Goal: Information Seeking & Learning: Understand process/instructions

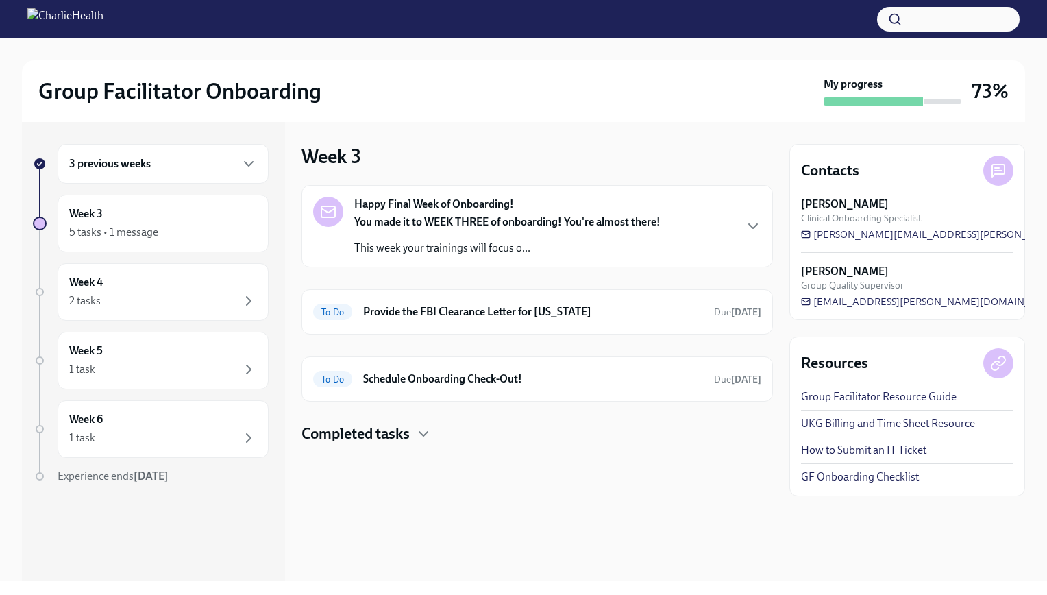
click at [573, 246] on p "This week your trainings will focus o..." at bounding box center [507, 248] width 306 height 15
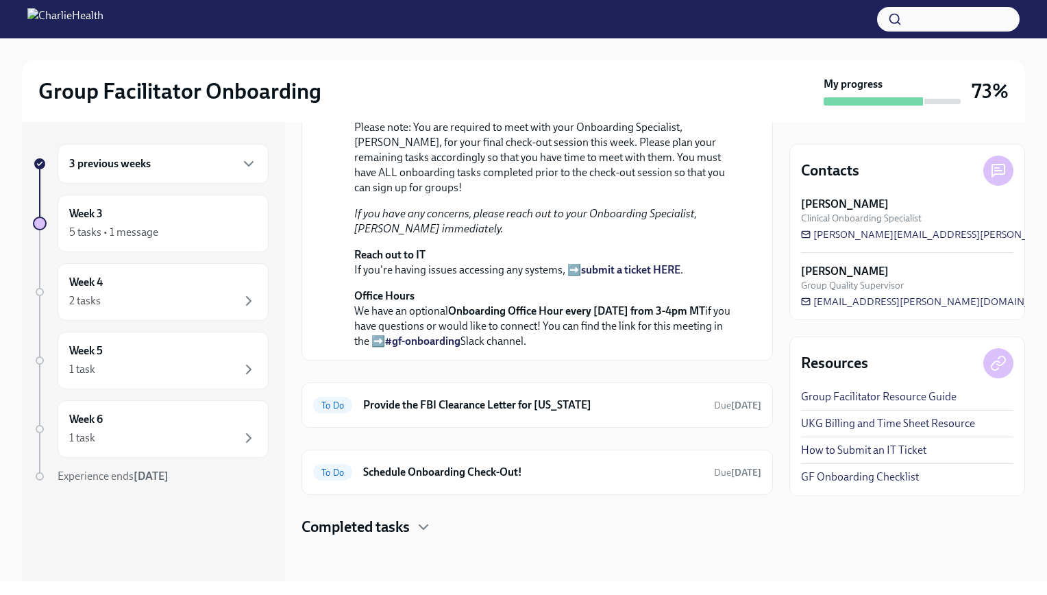
scroll to position [439, 0]
click at [479, 469] on h6 "Schedule Onboarding Check-Out!" at bounding box center [533, 472] width 340 height 15
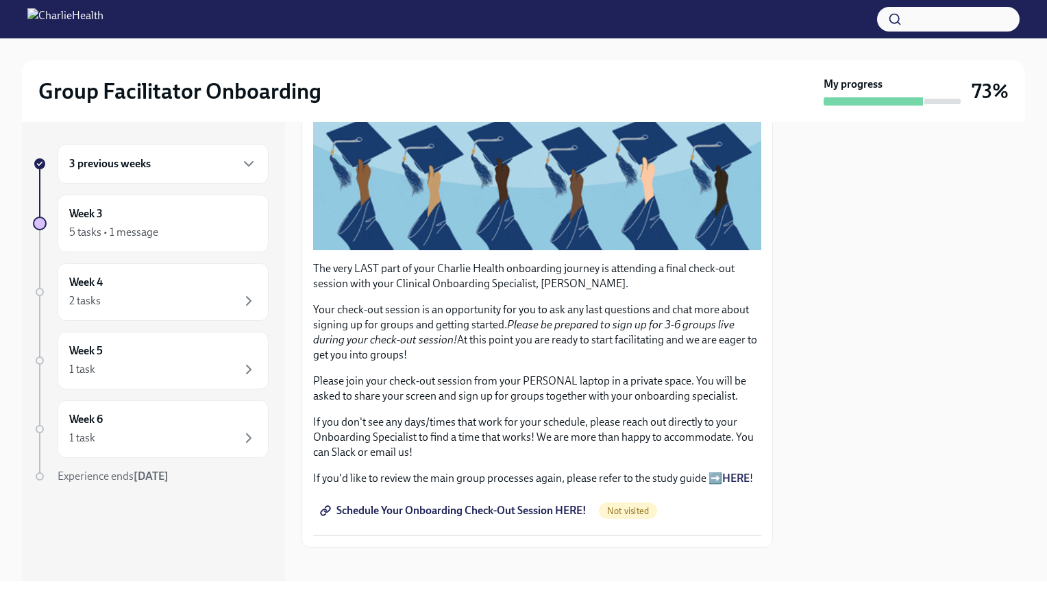
scroll to position [236, 0]
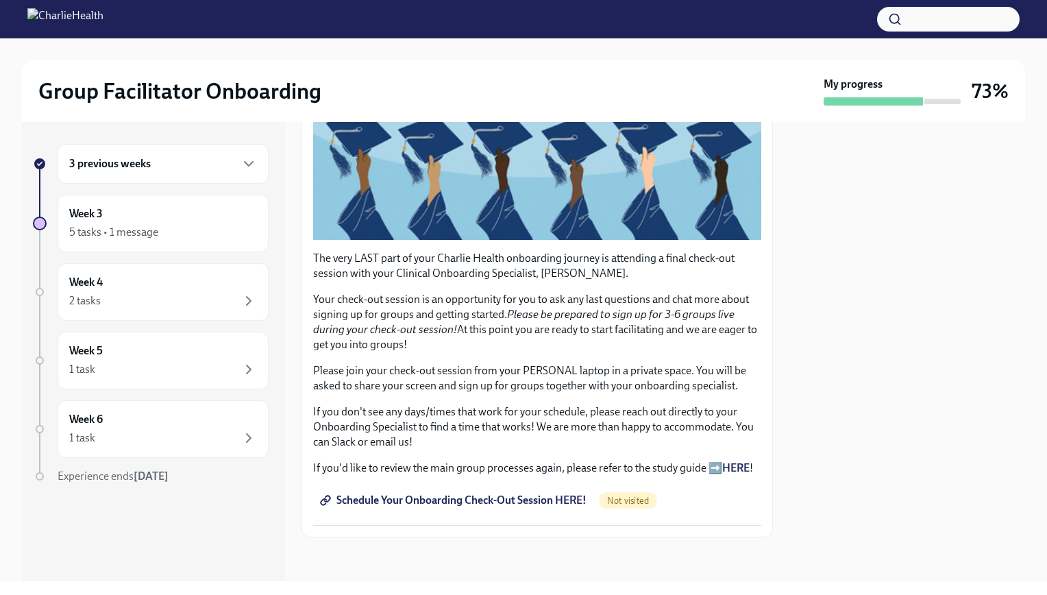
click at [470, 498] on span "Schedule Your Onboarding Check-Out Session HERE!" at bounding box center [455, 501] width 264 height 14
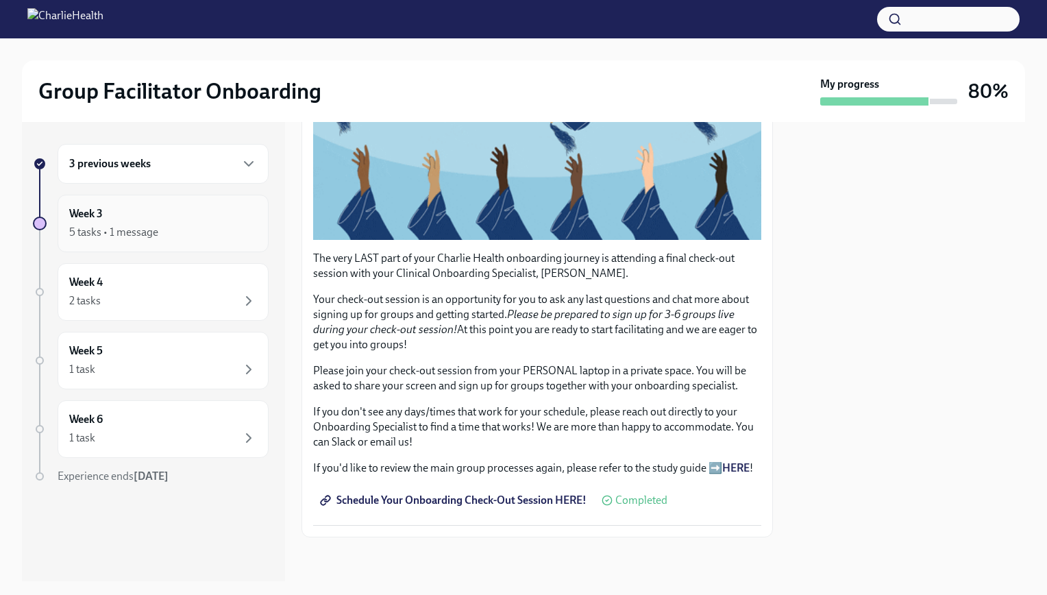
click at [221, 232] on div "5 tasks • 1 message" at bounding box center [163, 232] width 188 height 16
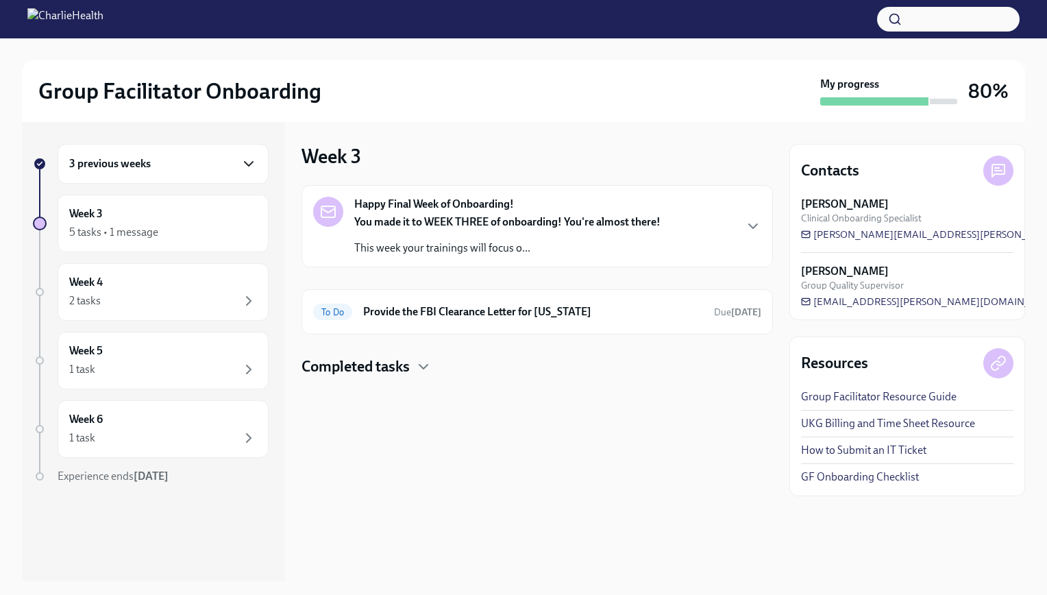
click at [250, 167] on icon "button" at bounding box center [249, 164] width 16 height 16
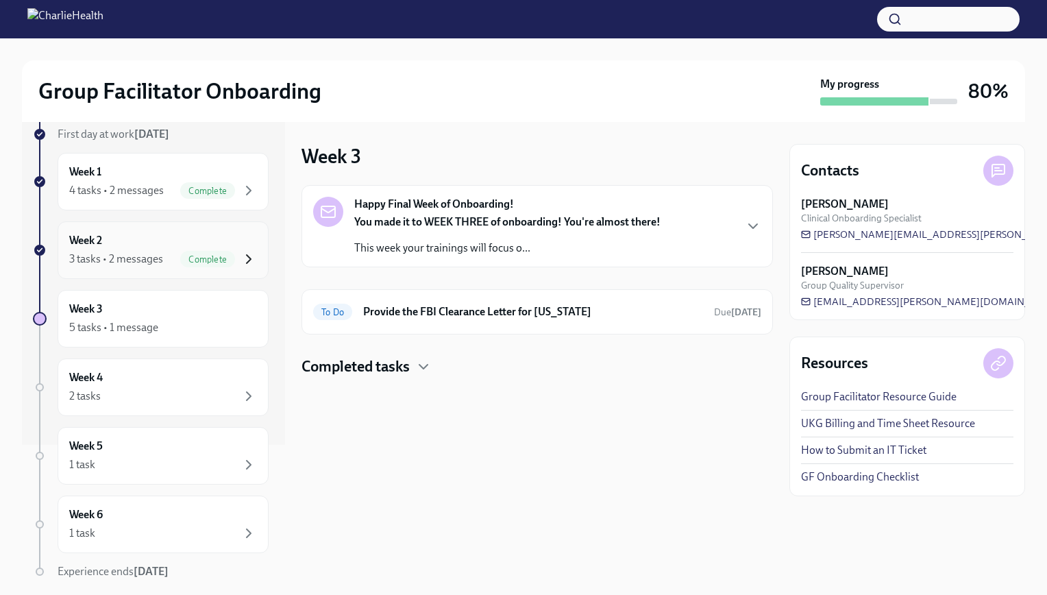
scroll to position [137, 0]
click at [204, 308] on div "Week 3 5 tasks • 1 message" at bounding box center [163, 318] width 188 height 34
click at [196, 319] on div "5 tasks • 1 message" at bounding box center [163, 327] width 188 height 16
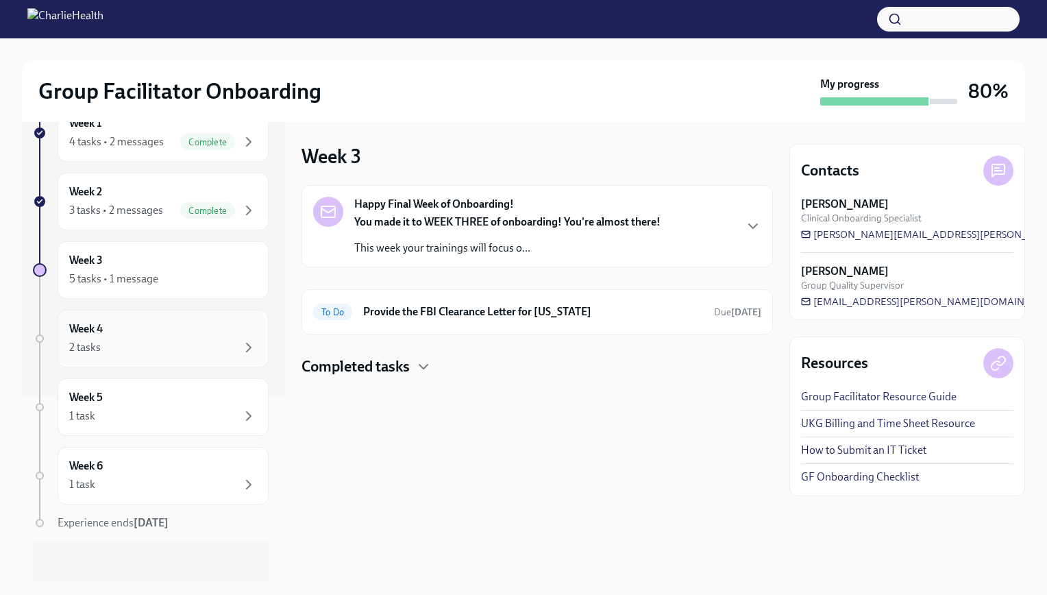
scroll to position [185, 0]
click at [174, 333] on div "Week 4 2 tasks" at bounding box center [163, 339] width 188 height 34
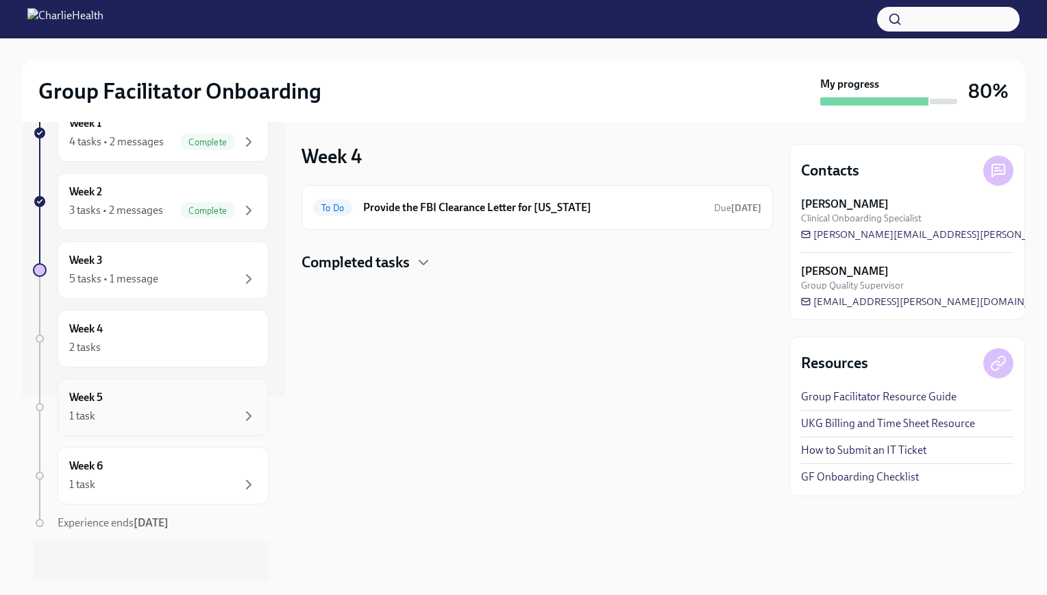
click at [176, 390] on div "Week 5 1 task" at bounding box center [163, 407] width 188 height 34
click at [175, 461] on div "Week 6 1 task" at bounding box center [163, 476] width 188 height 34
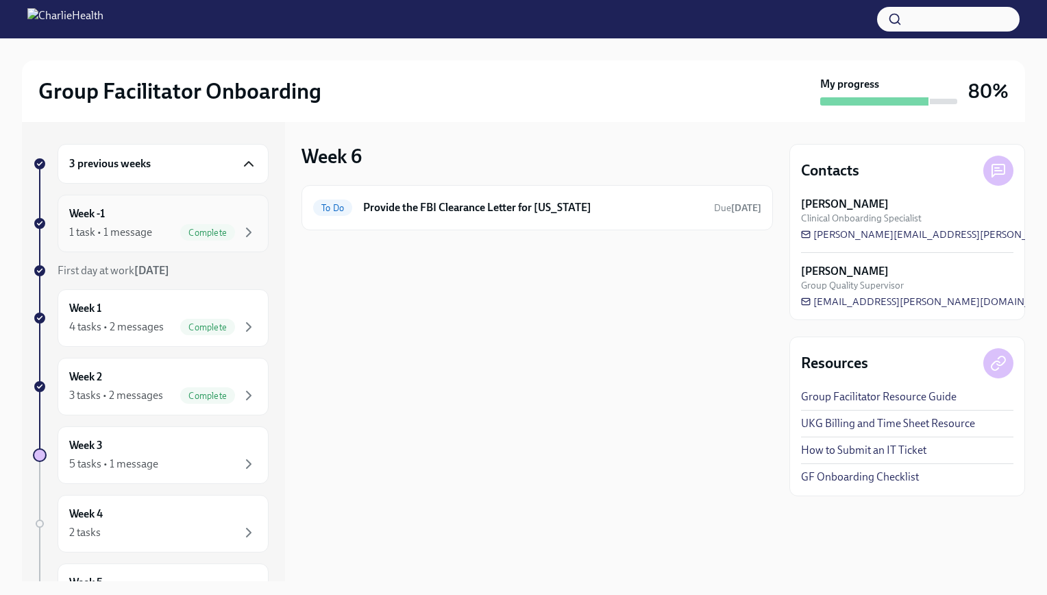
click at [162, 203] on div "Week -1 1 task • 1 message Complete" at bounding box center [163, 224] width 211 height 58
